Goal: Task Accomplishment & Management: Manage account settings

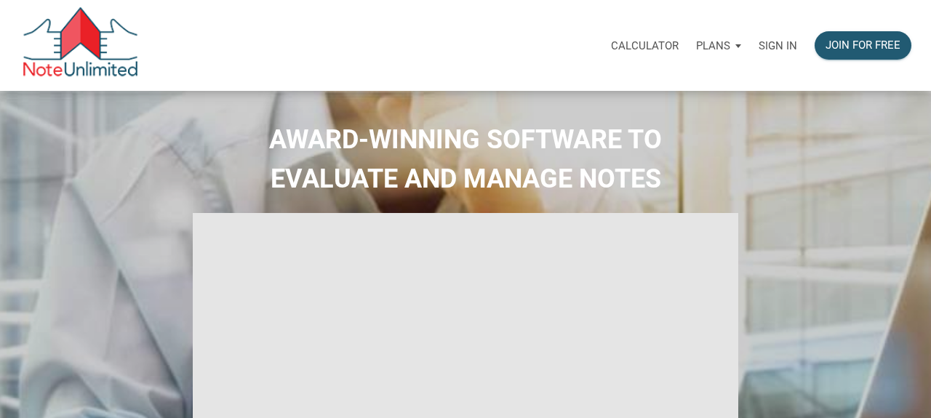
select select
type input "Introduction to new features"
select select
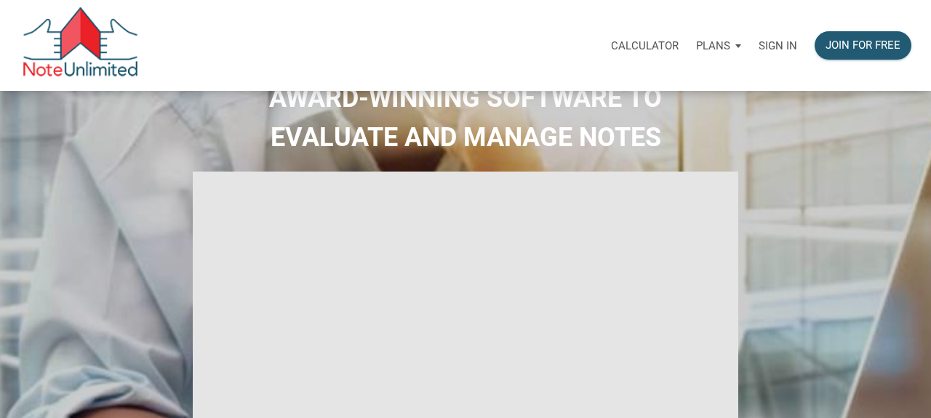
scroll to position [44, 0]
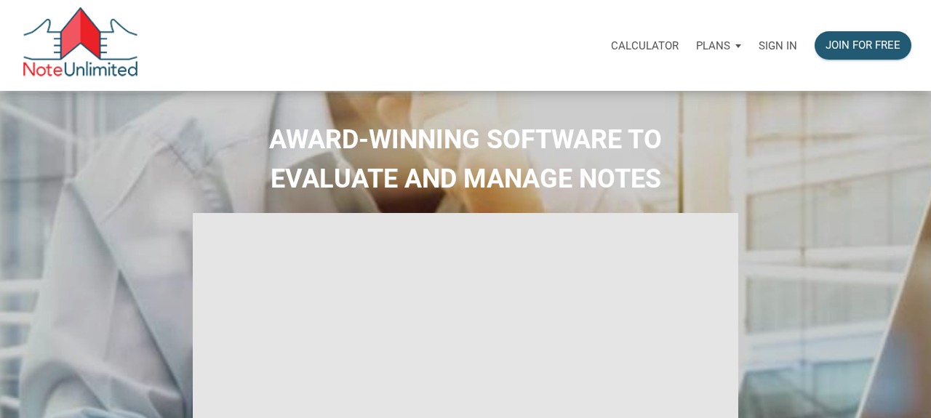
click at [763, 39] on div "Sign in" at bounding box center [778, 46] width 56 height 46
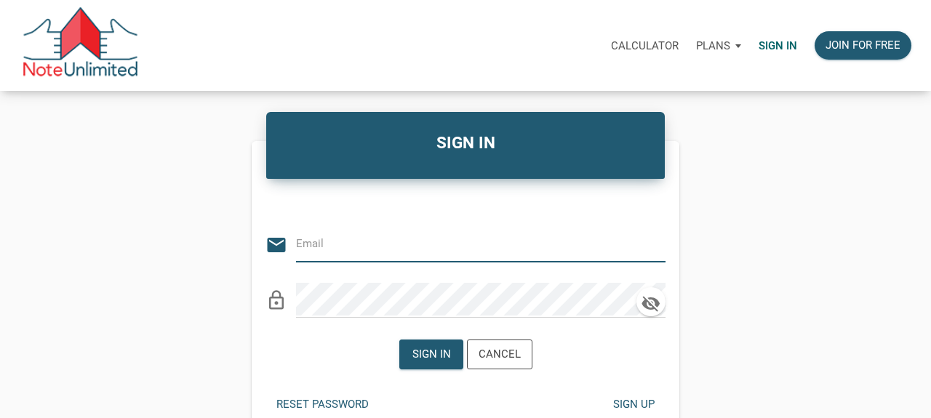
type input "[MEDICAL_DATA][EMAIL_ADDRESS][DOMAIN_NAME]"
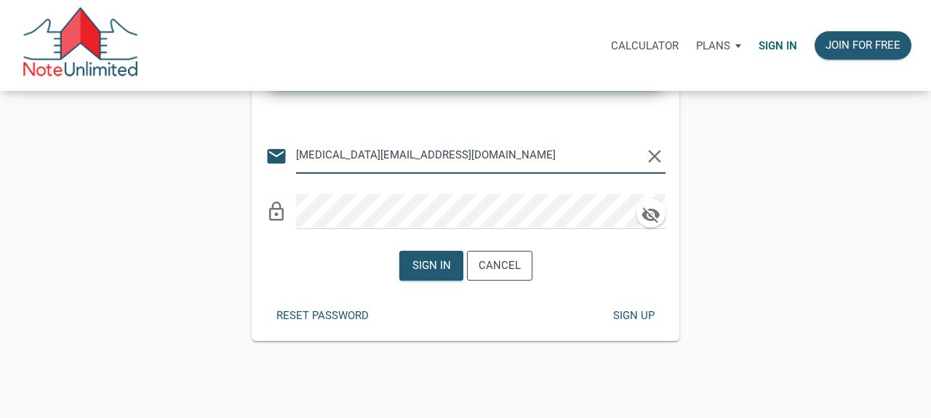
scroll to position [90, 0]
click at [336, 311] on div "Reset password" at bounding box center [322, 314] width 92 height 17
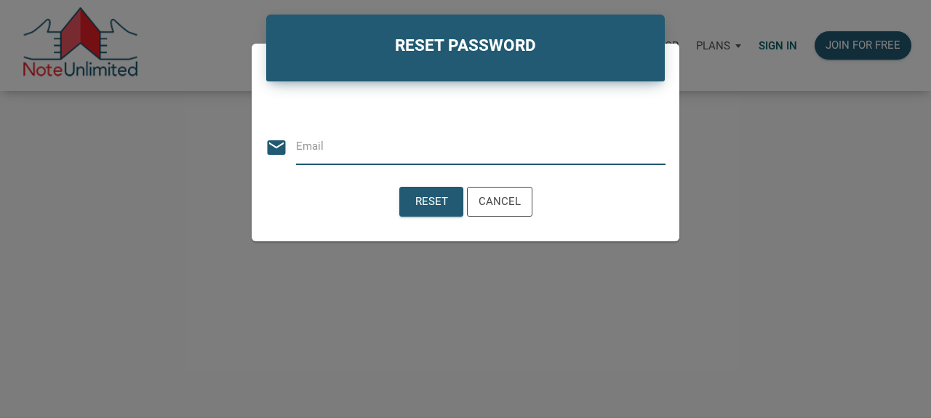
click at [373, 145] on input "email" at bounding box center [481, 146] width 370 height 33
type input "[EMAIL_ADDRESS][DOMAIN_NAME]"
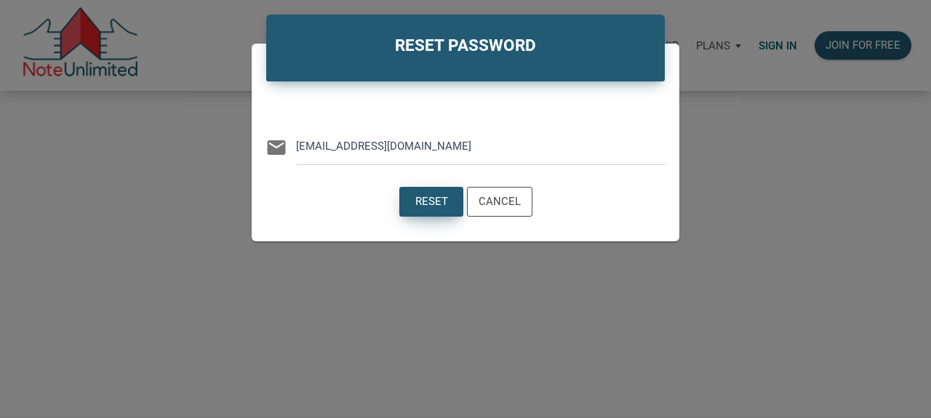
click at [431, 209] on div "Reset" at bounding box center [431, 201] width 33 height 17
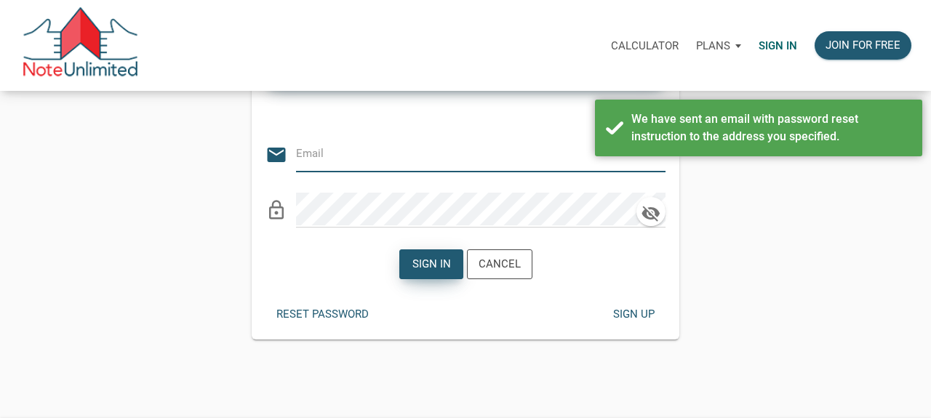
type input "[MEDICAL_DATA][EMAIL_ADDRESS][DOMAIN_NAME]"
